Goal: Use online tool/utility: Utilize a website feature to perform a specific function

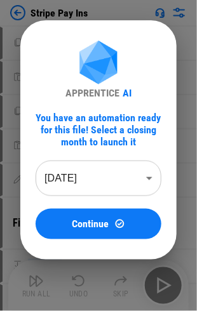
click at [115, 177] on body "Stripe Pay Ins Copy pending... Paste Values pending... Copy pending... Paste Va…" at bounding box center [98, 155] width 197 height 311
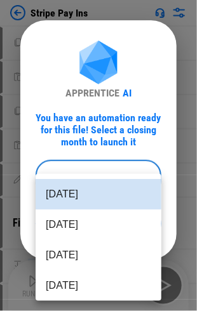
click at [99, 218] on li "[DATE]" at bounding box center [99, 224] width 126 height 30
type input "********"
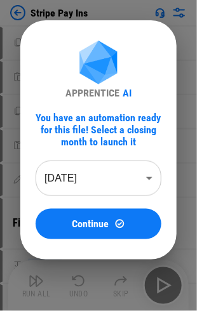
click at [114, 184] on body "Stripe Pay Ins Copy pending... Paste Values pending... Copy pending... Paste Va…" at bounding box center [98, 155] width 197 height 311
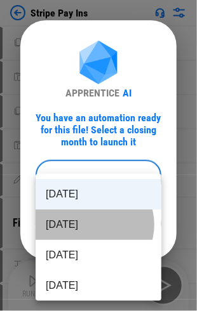
click at [93, 224] on li "[DATE]" at bounding box center [99, 224] width 126 height 30
type input "********"
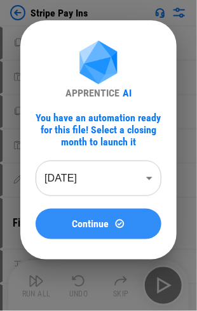
click at [85, 223] on span "Continue" at bounding box center [90, 224] width 37 height 10
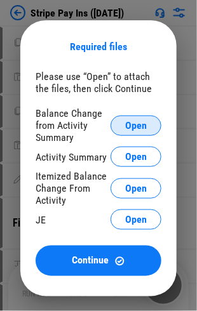
click at [137, 126] on span "Open" at bounding box center [136, 125] width 22 height 10
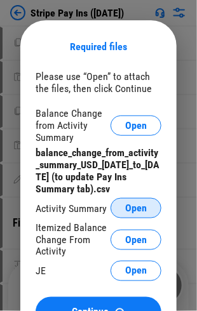
click at [131, 209] on span "Open" at bounding box center [136, 208] width 22 height 10
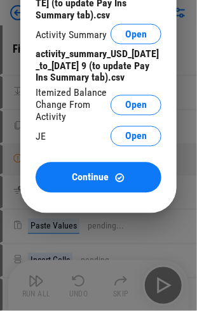
scroll to position [190, 0]
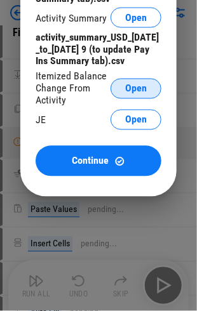
click at [143, 94] on span "Open" at bounding box center [136, 89] width 22 height 10
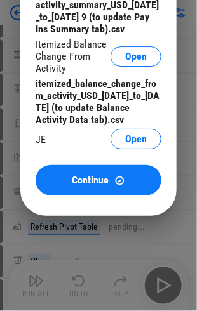
scroll to position [444, 0]
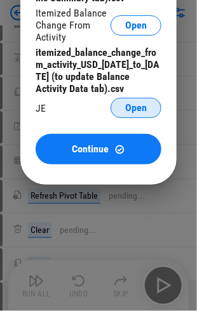
click at [139, 113] on span "Open" at bounding box center [136, 108] width 22 height 10
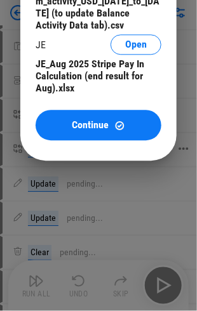
click at [103, 130] on span "Continue" at bounding box center [90, 125] width 37 height 10
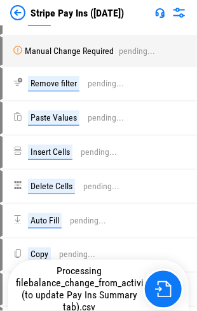
scroll to position [507, 0]
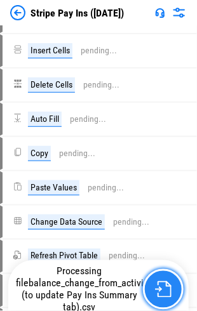
click at [160, 294] on img "button" at bounding box center [163, 289] width 16 height 16
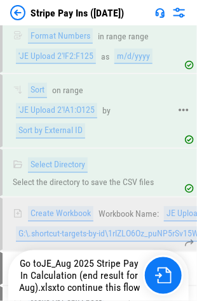
scroll to position [5462, 0]
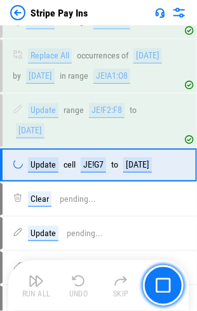
scroll to position [1611, 0]
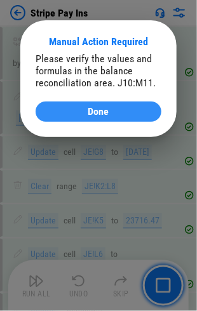
click at [124, 109] on div "Done" at bounding box center [98, 112] width 95 height 10
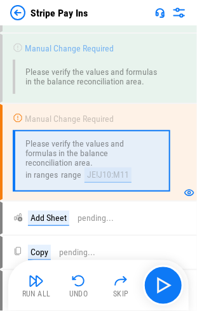
scroll to position [1972, 0]
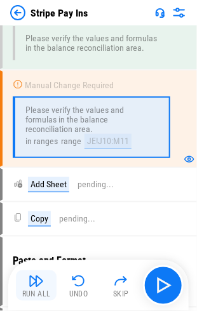
click at [37, 282] on img "button" at bounding box center [36, 280] width 15 height 15
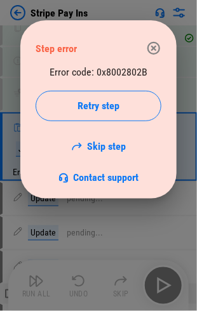
scroll to position [2331, 0]
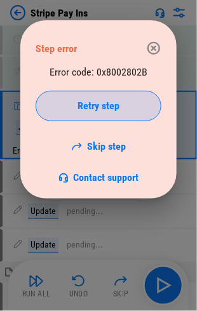
click at [101, 105] on span "Retry step" at bounding box center [98, 106] width 42 height 10
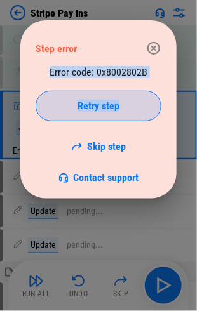
drag, startPoint x: 99, startPoint y: 30, endPoint x: 123, endPoint y: 109, distance: 82.2
click at [123, 109] on div "Step error Error code: 0x8002802B Retry step Skip step Contact support" at bounding box center [98, 109] width 156 height 178
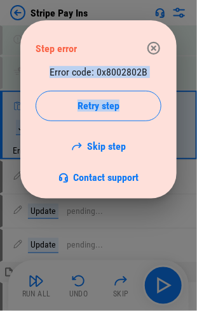
click at [155, 48] on icon "button" at bounding box center [153, 48] width 15 height 15
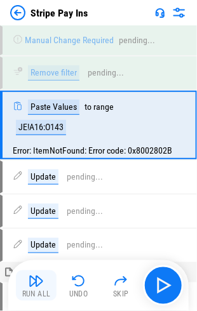
click at [39, 287] on img "button" at bounding box center [36, 280] width 15 height 15
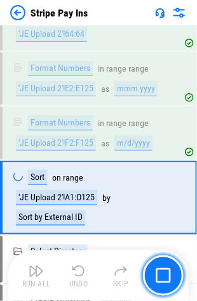
scroll to position [5444, 0]
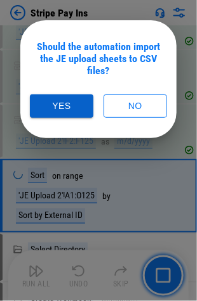
click at [65, 107] on button "Yes" at bounding box center [61, 105] width 63 height 23
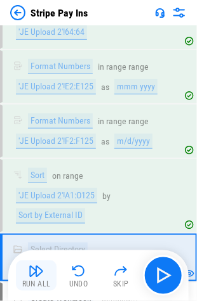
click at [33, 266] on img "button" at bounding box center [36, 271] width 15 height 15
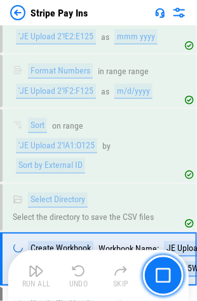
scroll to position [5552, 0]
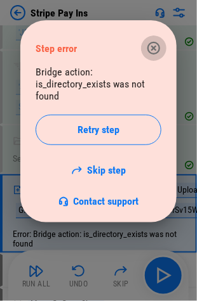
click at [158, 45] on icon "button" at bounding box center [153, 48] width 13 height 13
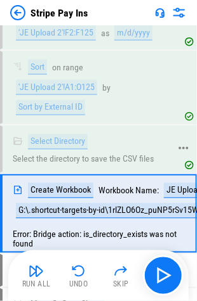
click at [73, 134] on div "Select Directory Select the directory to save the CSV files" at bounding box center [91, 149] width 157 height 30
click at [183, 195] on icon at bounding box center [183, 200] width 11 height 11
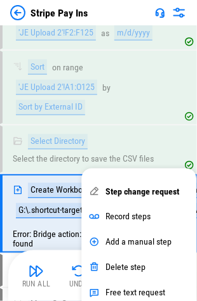
click at [178, 183] on div "JE Upload 1.csv" at bounding box center [194, 190] width 61 height 15
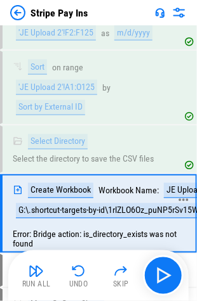
click at [179, 176] on div at bounding box center [183, 201] width 11 height 51
click at [175, 183] on div "JE Upload 1.csv" at bounding box center [194, 190] width 61 height 15
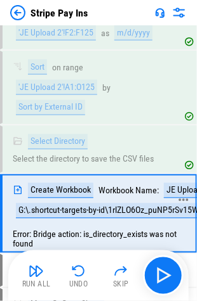
click at [17, 185] on icon at bounding box center [18, 190] width 10 height 10
click at [185, 195] on icon at bounding box center [183, 200] width 11 height 11
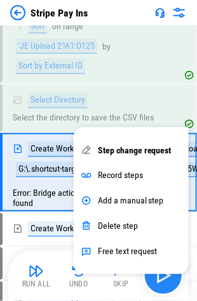
scroll to position [5616, 0]
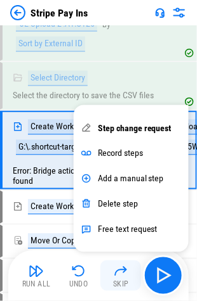
click at [119, 278] on img "button" at bounding box center [120, 271] width 15 height 15
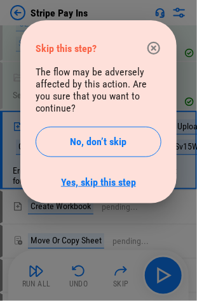
click at [127, 176] on link "Yes, skip this step" at bounding box center [98, 182] width 75 height 12
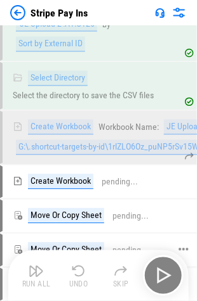
scroll to position [5677, 0]
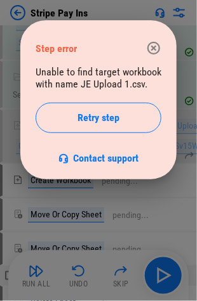
click at [154, 53] on icon "button" at bounding box center [153, 48] width 15 height 15
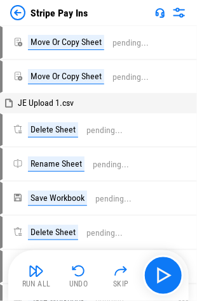
scroll to position [5906, 0]
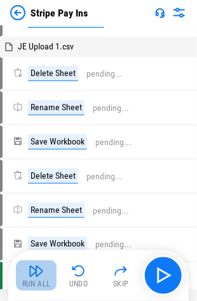
click at [44, 266] on button "Run All" at bounding box center [36, 276] width 41 height 30
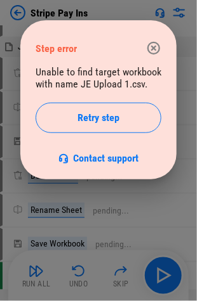
click at [155, 51] on icon "button" at bounding box center [153, 48] width 15 height 15
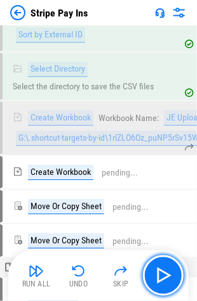
scroll to position [5716, 0]
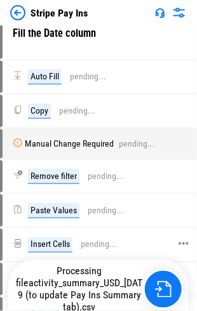
scroll to position [317, 0]
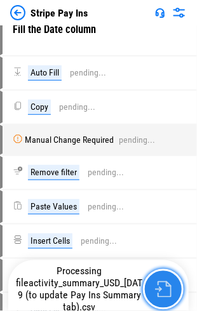
click at [167, 297] on img "button" at bounding box center [163, 289] width 16 height 16
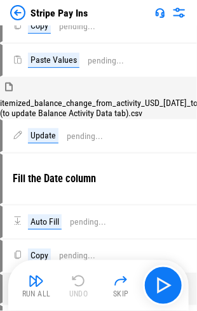
scroll to position [0, 0]
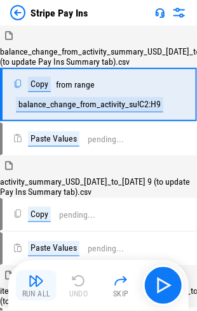
click at [29, 284] on img "button" at bounding box center [36, 280] width 15 height 15
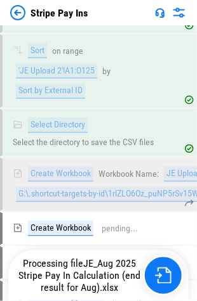
scroll to position [5629, 0]
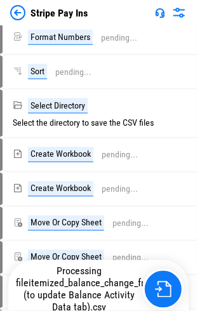
scroll to position [4267, 0]
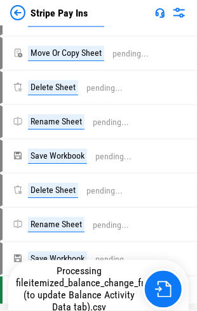
click at [77, 290] on span "itemized_balance_change_from_activity_USD_[DATE]_to_[DATE] (to update Balance A…" at bounding box center [153, 295] width 259 height 36
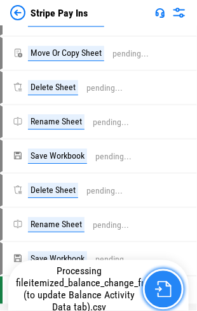
click at [153, 289] on button "button" at bounding box center [163, 289] width 41 height 41
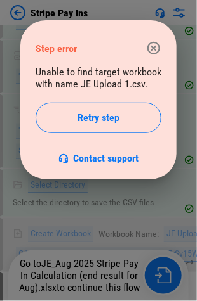
scroll to position [5629, 0]
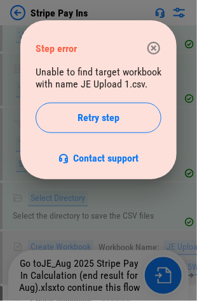
scroll to position [5616, 0]
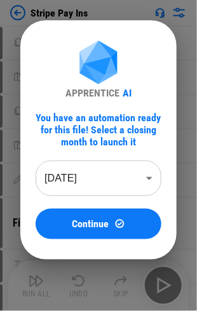
click at [96, 175] on body "Stripe Pay Ins Copy pending... Paste Values pending... Copy pending... Paste Va…" at bounding box center [98, 155] width 197 height 311
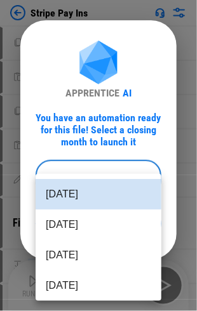
click at [96, 218] on li "[DATE]" at bounding box center [99, 224] width 126 height 30
type input "********"
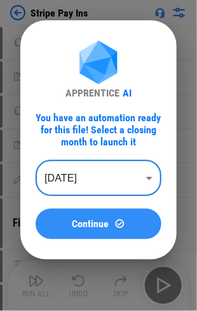
click at [95, 221] on span "Continue" at bounding box center [90, 224] width 37 height 10
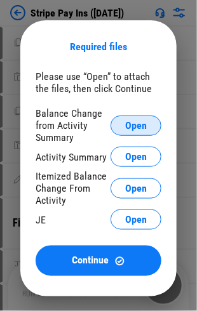
click at [134, 121] on span "Open" at bounding box center [136, 125] width 22 height 10
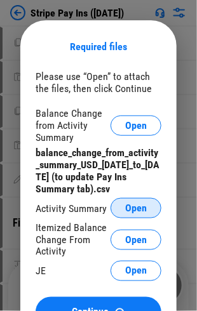
click at [141, 211] on span "Open" at bounding box center [136, 208] width 22 height 10
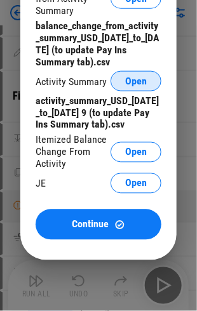
scroll to position [190, 0]
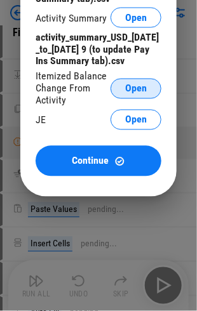
click at [143, 94] on span "Open" at bounding box center [136, 89] width 22 height 10
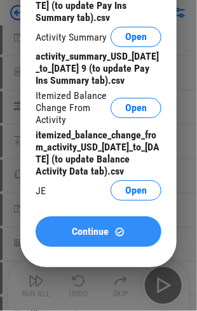
scroll to position [380, 0]
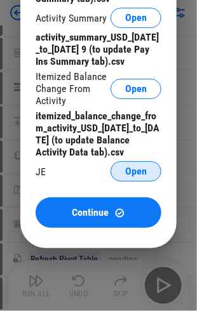
click at [140, 175] on div "Balance Change from Activity Summary Open balance_change_from_activity_summary_…" at bounding box center [99, 51] width 126 height 268
click at [136, 176] on span "Open" at bounding box center [136, 171] width 22 height 10
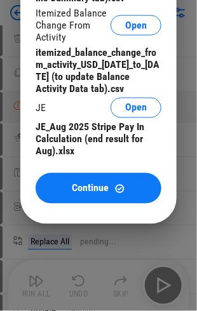
scroll to position [761, 0]
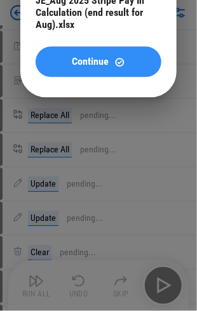
click at [77, 68] on button "Continue" at bounding box center [99, 61] width 126 height 30
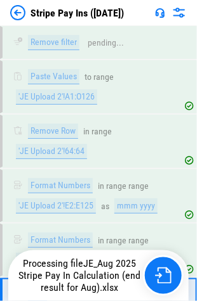
scroll to position [5423, 0]
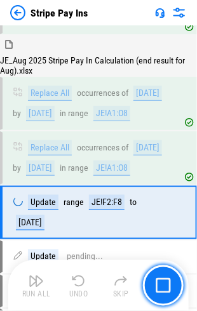
scroll to position [1611, 0]
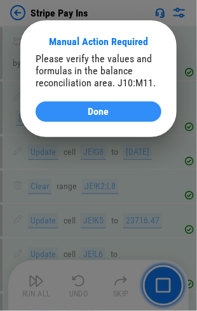
click at [88, 113] on span "Done" at bounding box center [98, 112] width 21 height 10
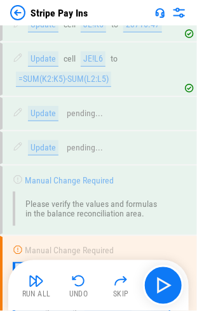
scroll to position [1972, 0]
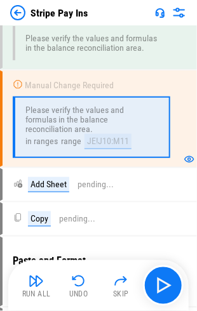
click at [34, 285] on img "button" at bounding box center [36, 280] width 15 height 15
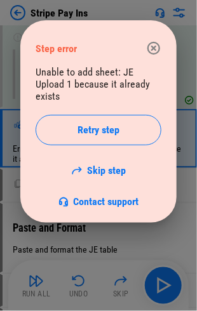
scroll to position [2044, 0]
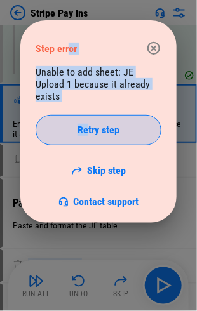
drag, startPoint x: 66, startPoint y: 35, endPoint x: 89, endPoint y: 129, distance: 96.6
click at [89, 129] on div "Step error Unable to add sheet: JE Upload 1 because it already exists Retry ste…" at bounding box center [98, 121] width 156 height 202
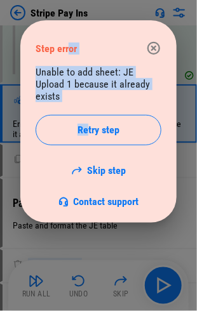
click at [84, 28] on div "Step error Unable to add sheet: JE Upload 1 because it already exists Retry ste…" at bounding box center [98, 121] width 156 height 202
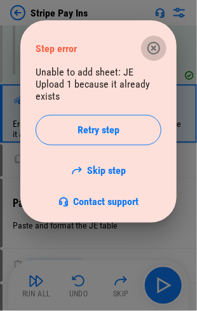
click at [152, 48] on icon "button" at bounding box center [153, 48] width 13 height 13
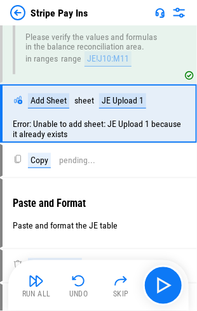
click at [41, 280] on img "button" at bounding box center [36, 280] width 15 height 15
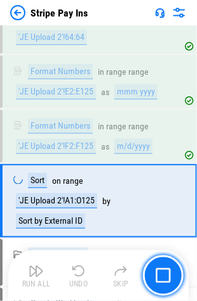
scroll to position [5423, 0]
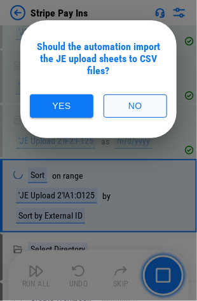
click at [135, 109] on button "No" at bounding box center [134, 105] width 63 height 23
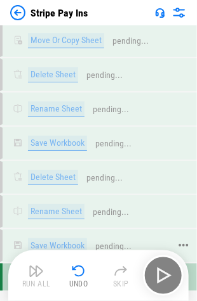
scroll to position [5785, 0]
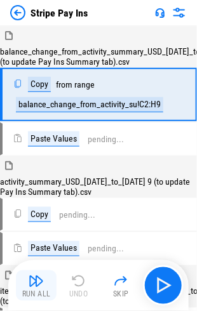
click at [32, 282] on img "button" at bounding box center [36, 280] width 15 height 15
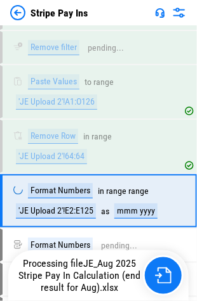
scroll to position [5306, 0]
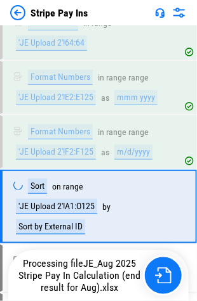
scroll to position [5423, 0]
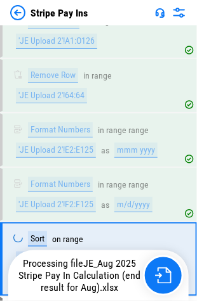
scroll to position [5423, 0]
